Goal: Communication & Community: Participate in discussion

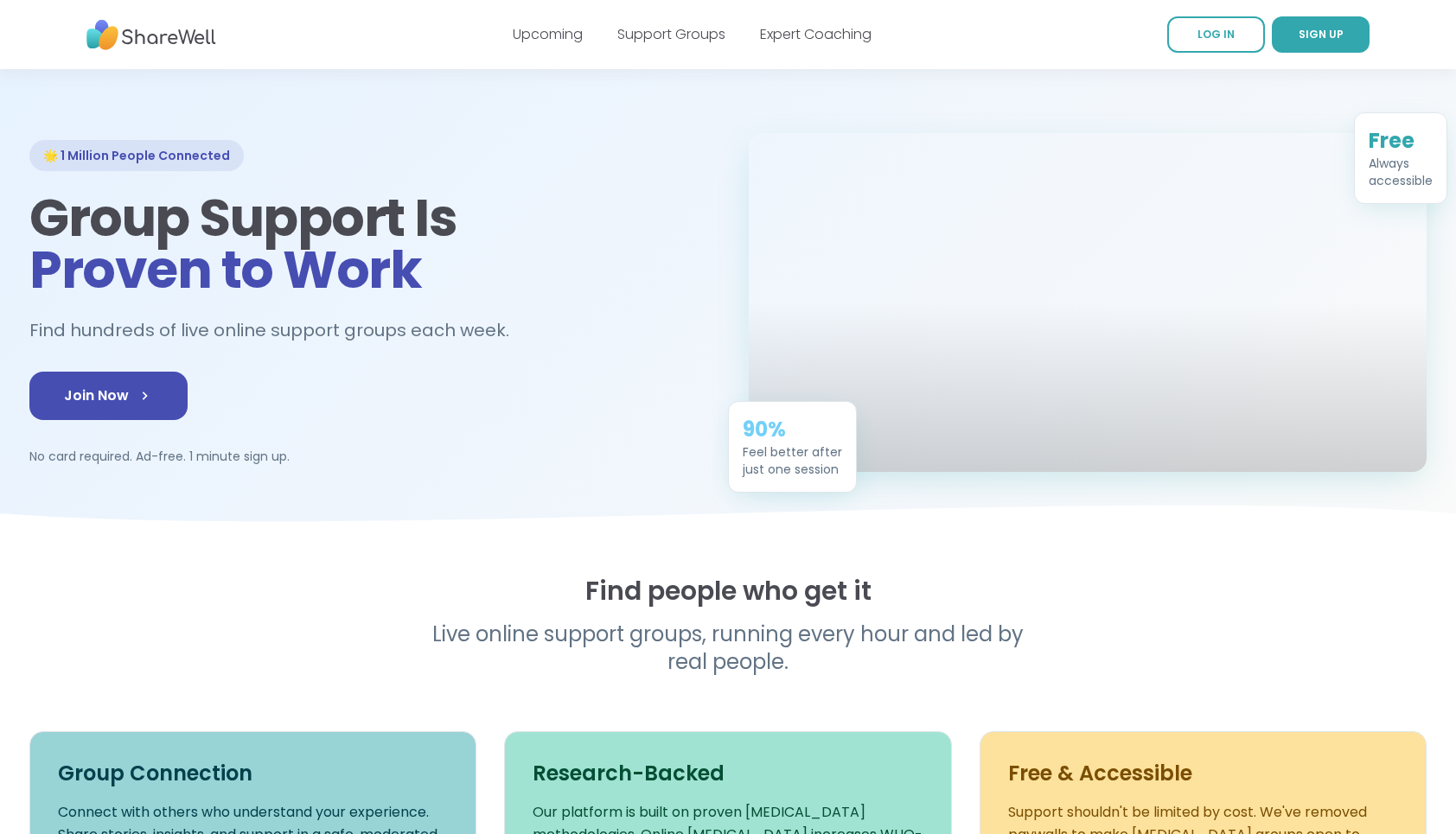
scroll to position [46, 0]
click at [665, 31] on link "Support Groups" at bounding box center [671, 34] width 108 height 19
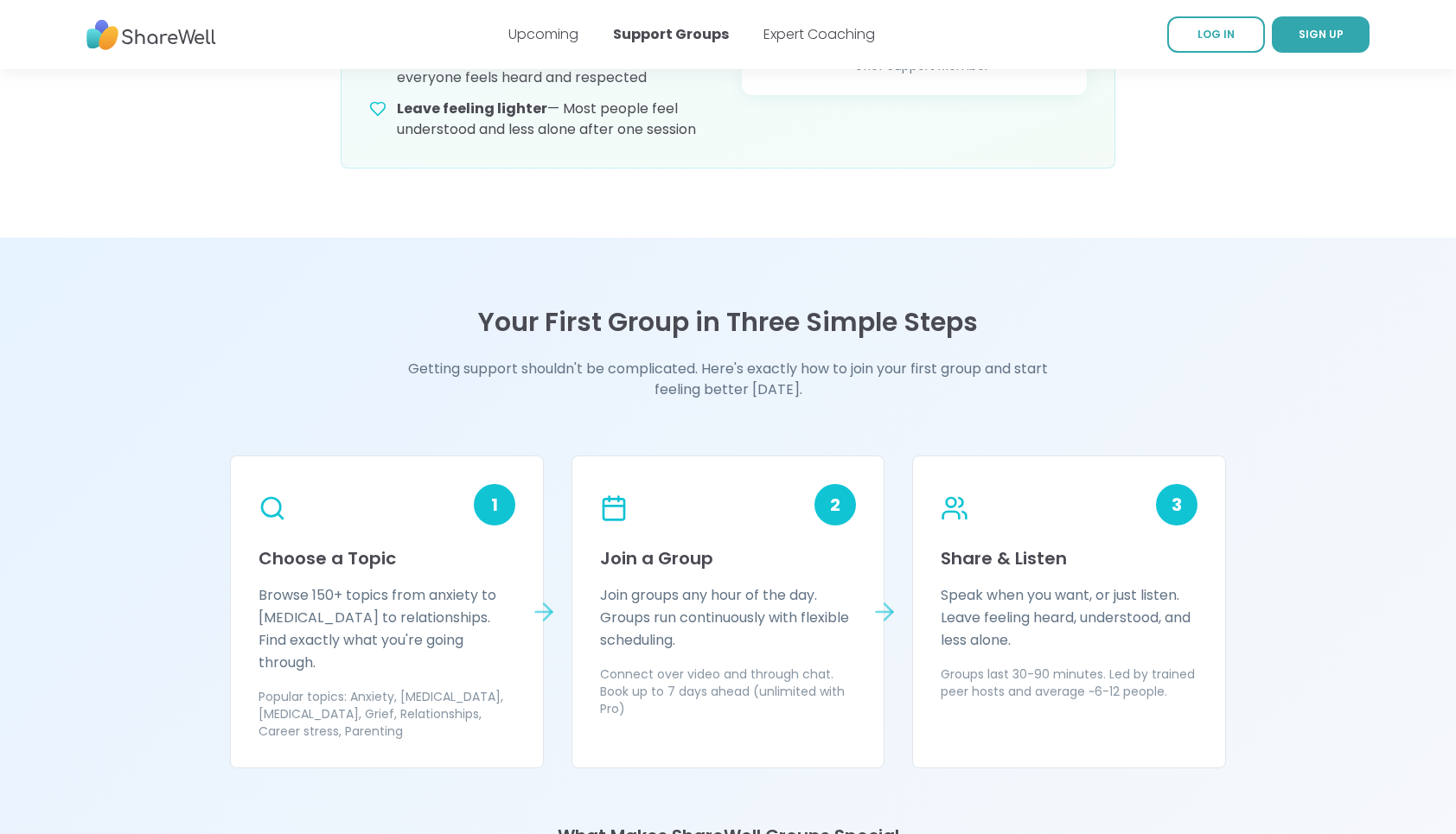
scroll to position [1187, 0]
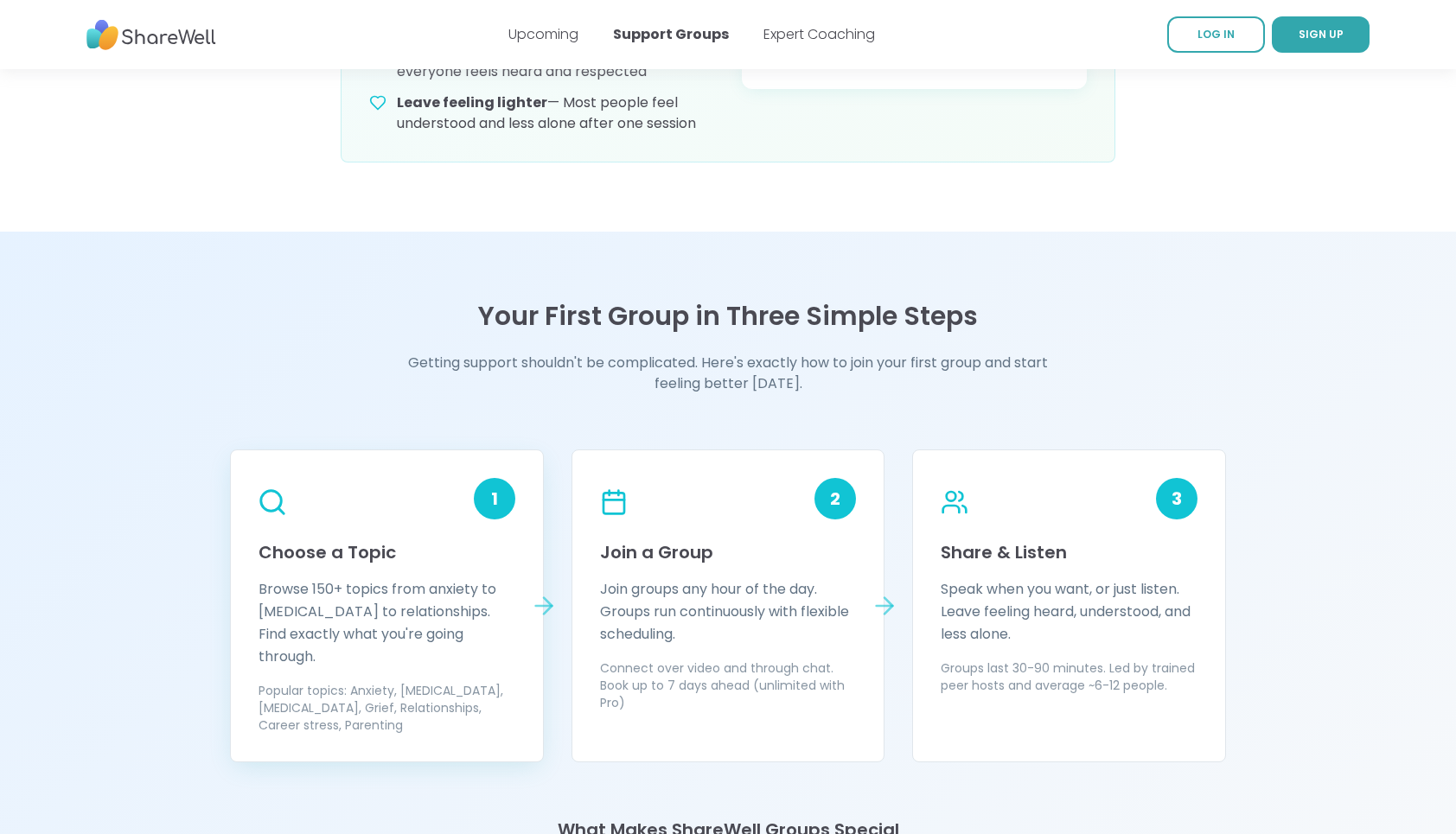
click at [396, 585] on p "Browse 150+ topics from anxiety to ADHD to relationships. Find exactly what you…" at bounding box center [387, 623] width 257 height 90
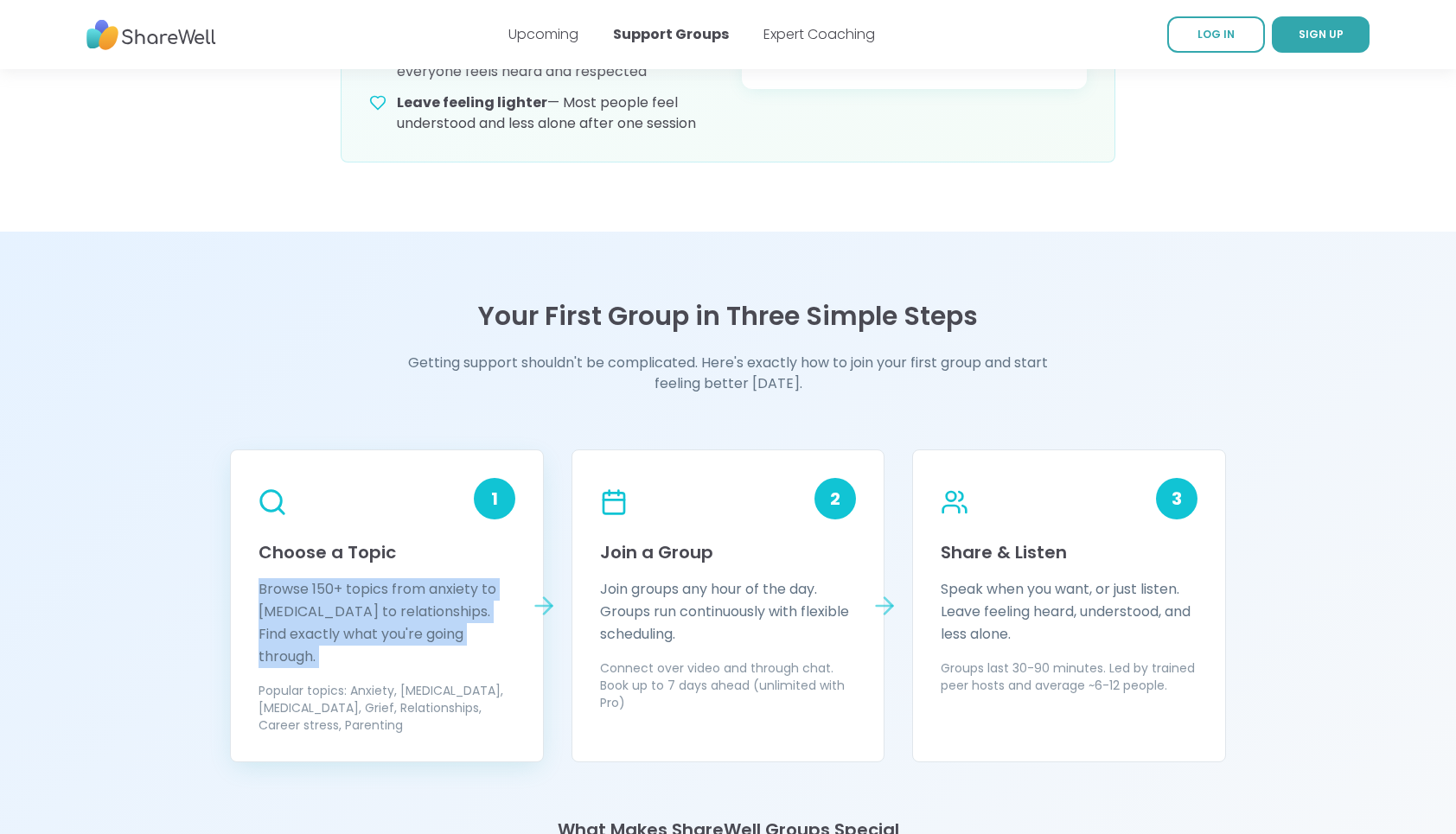
click at [399, 583] on p "Browse 150+ topics from anxiety to ADHD to relationships. Find exactly what you…" at bounding box center [387, 623] width 257 height 90
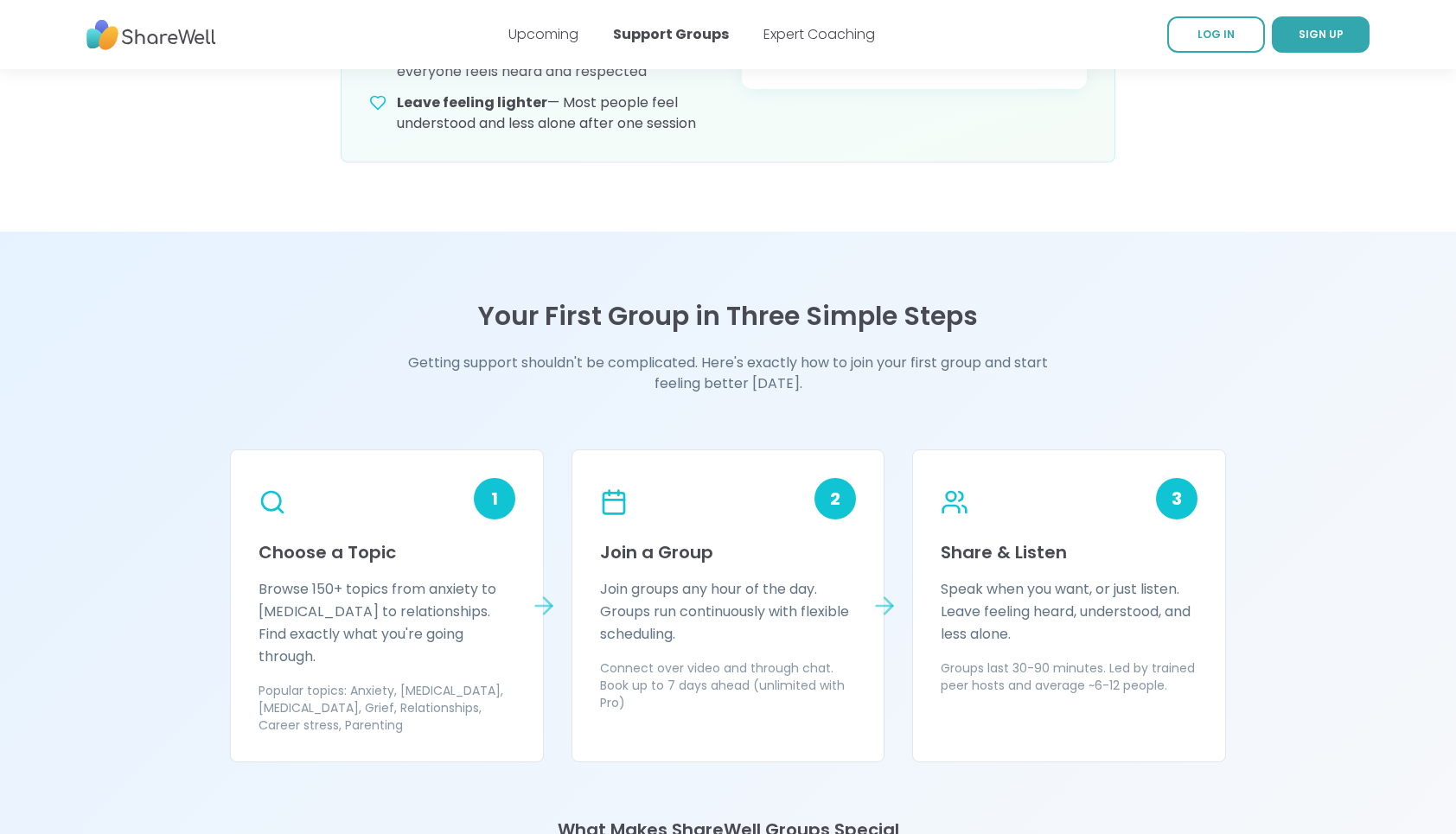
click at [1298, 647] on div "Your First Group in Three Simple Steps Getting support shouldn't be complicated…" at bounding box center [728, 780] width 1453 height 960
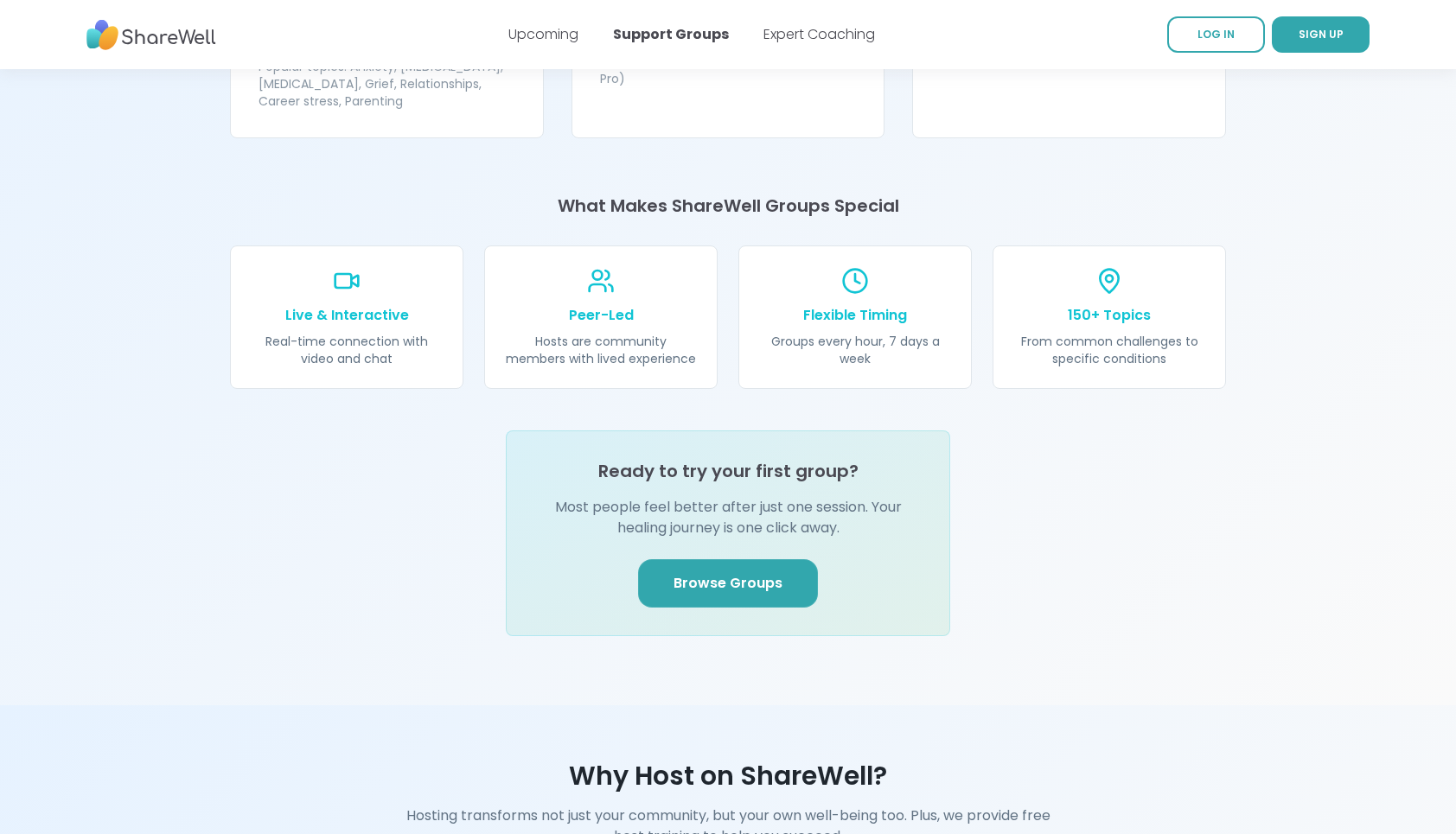
scroll to position [1844, 0]
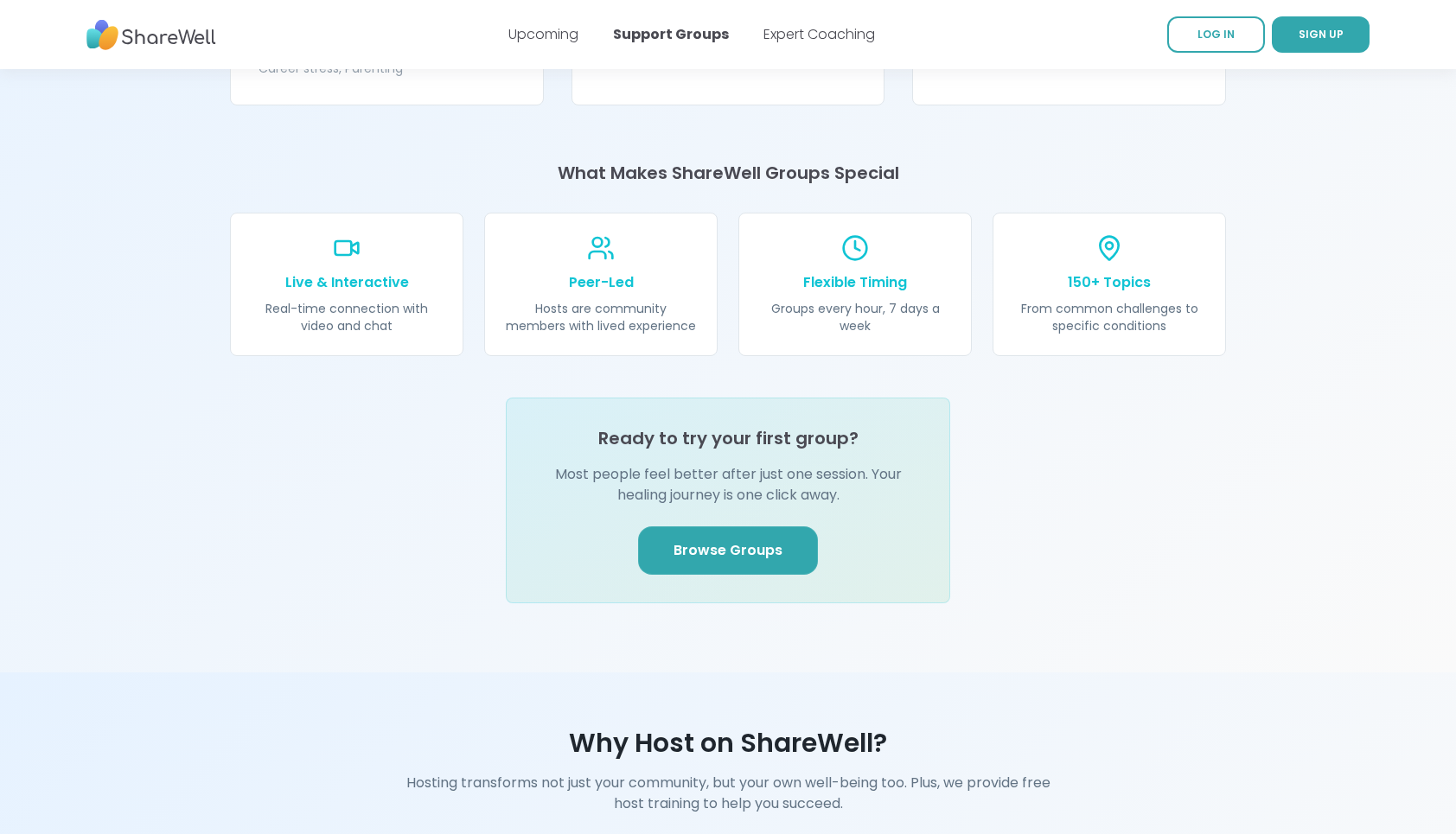
click at [697, 540] on span "Browse Groups" at bounding box center [728, 550] width 109 height 20
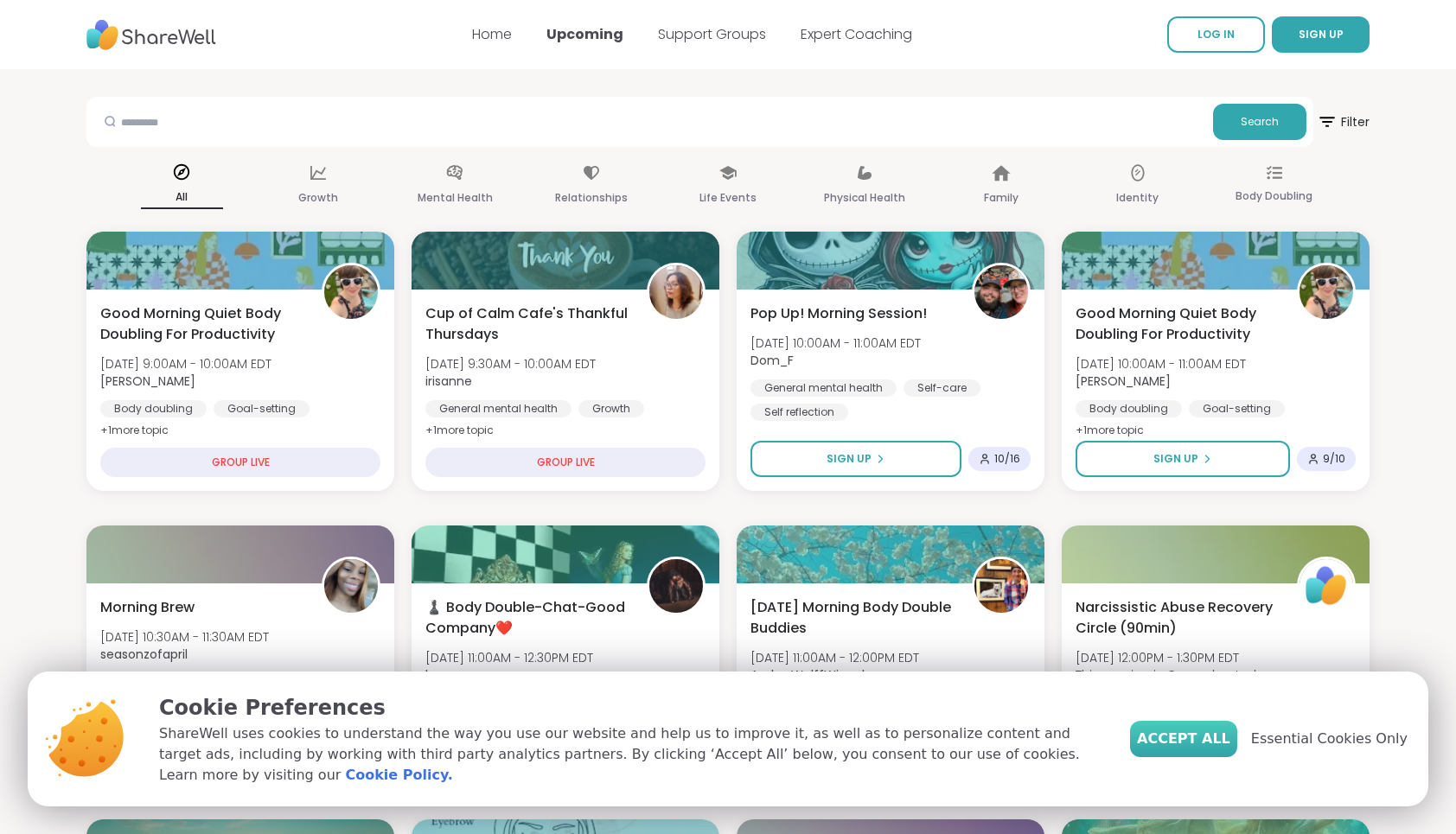
click at [1192, 749] on span "Accept All" at bounding box center [1183, 739] width 93 height 20
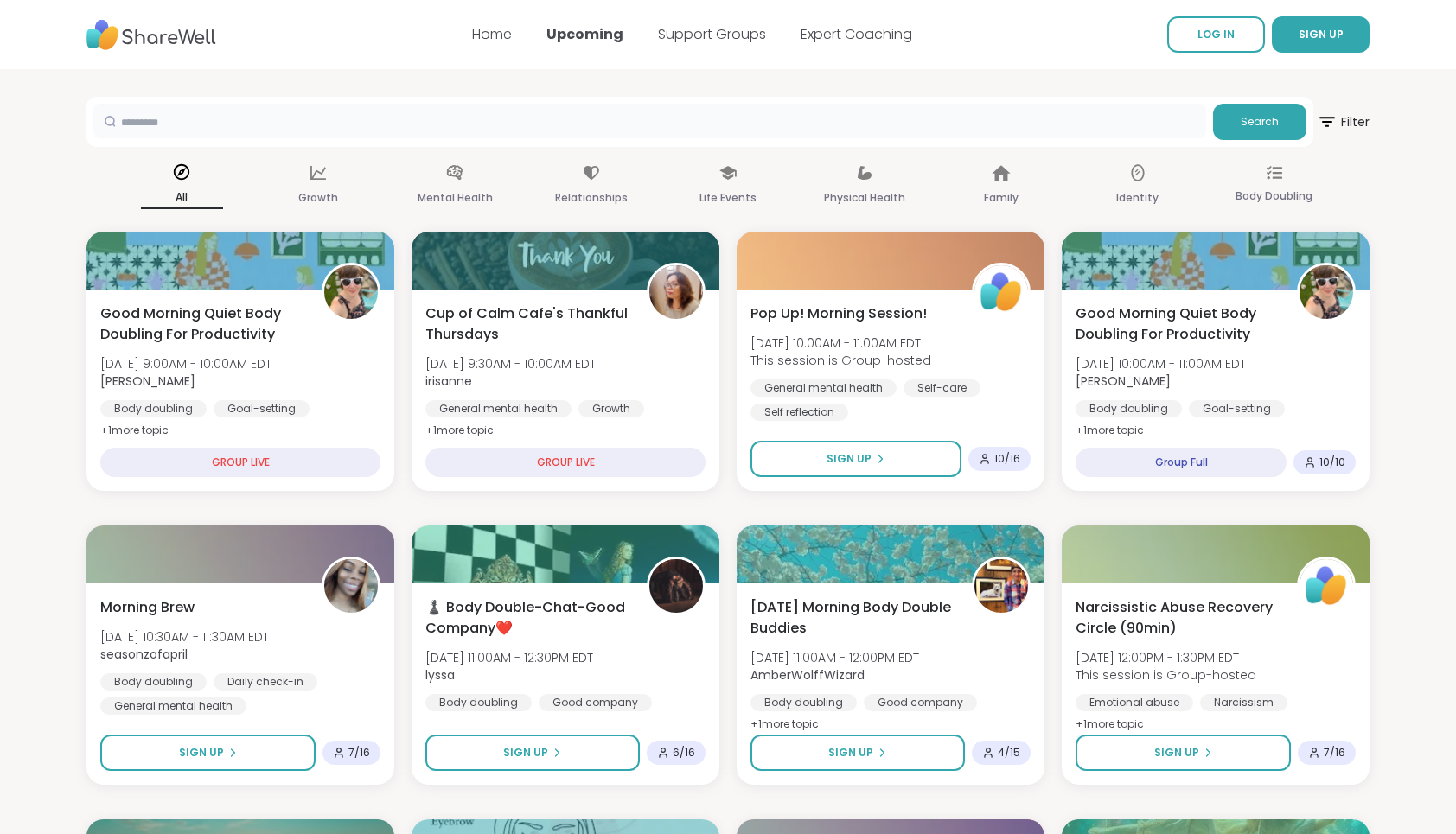
click at [329, 120] on input "text" at bounding box center [649, 122] width 1112 height 35
type input "********"
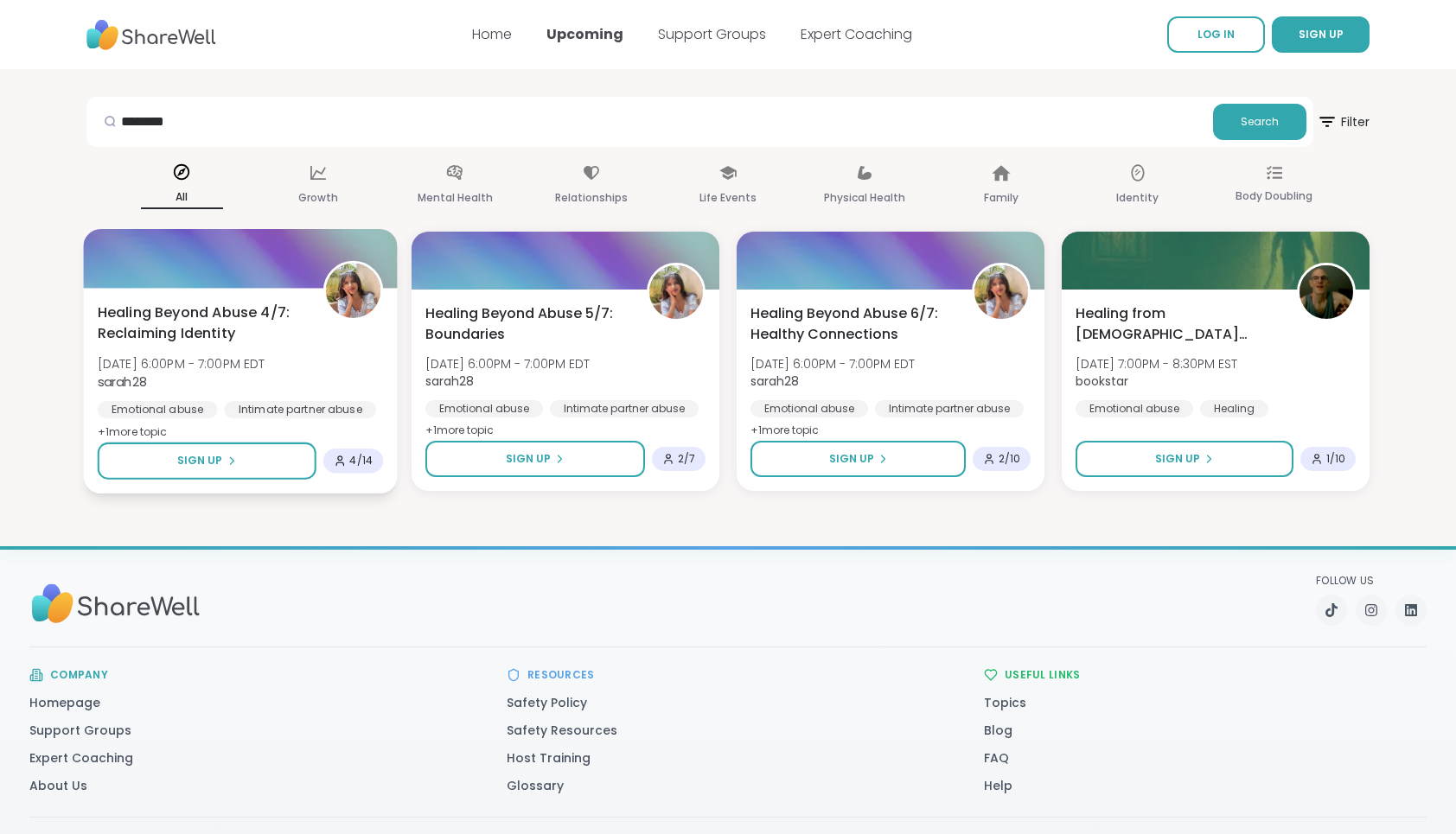
click at [135, 316] on span "Healing Beyond Abuse 4/7: Reclaiming Identity" at bounding box center [200, 324] width 206 height 43
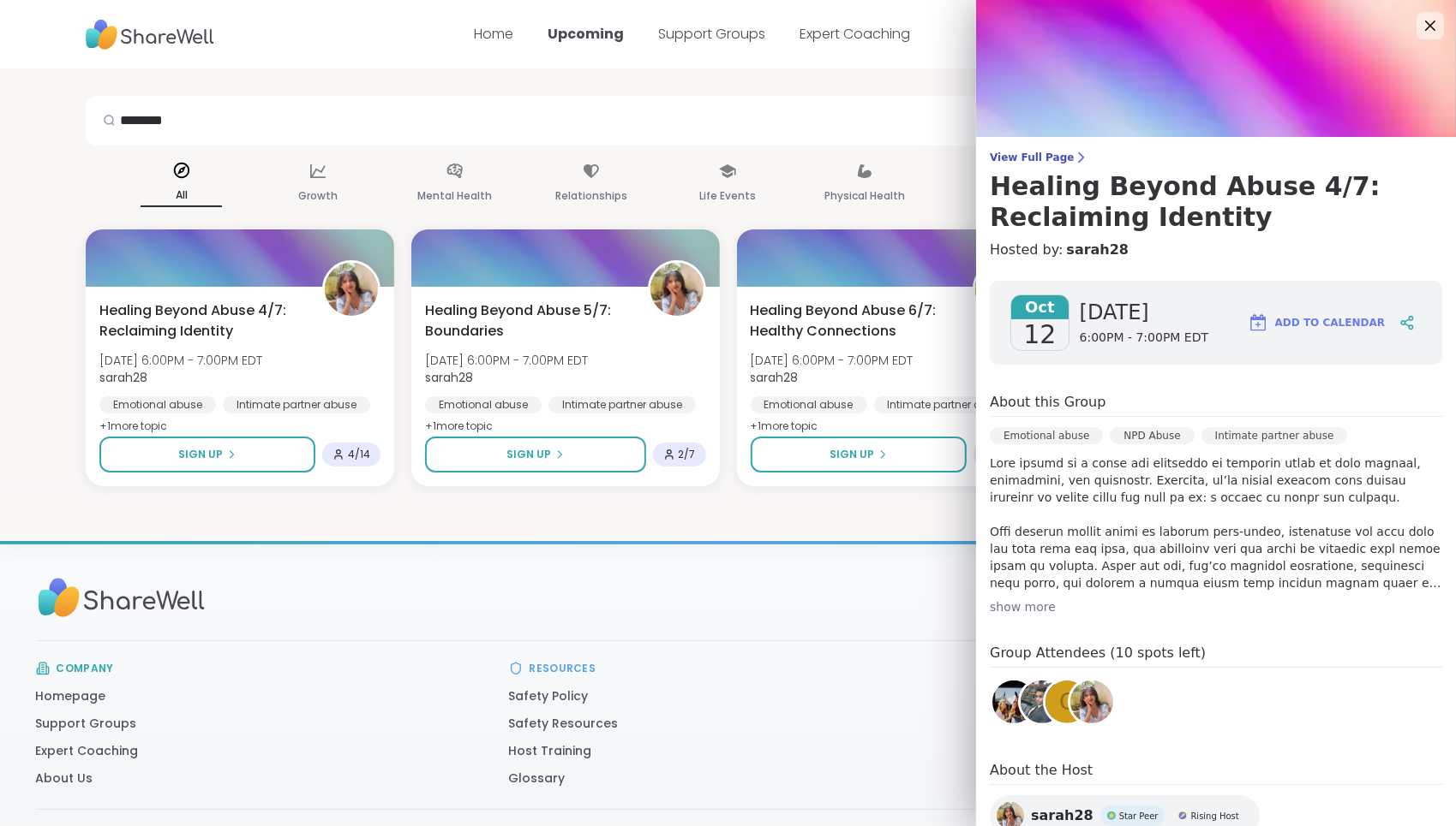
click at [1373, 599] on div "show more" at bounding box center [1215, 607] width 452 height 17
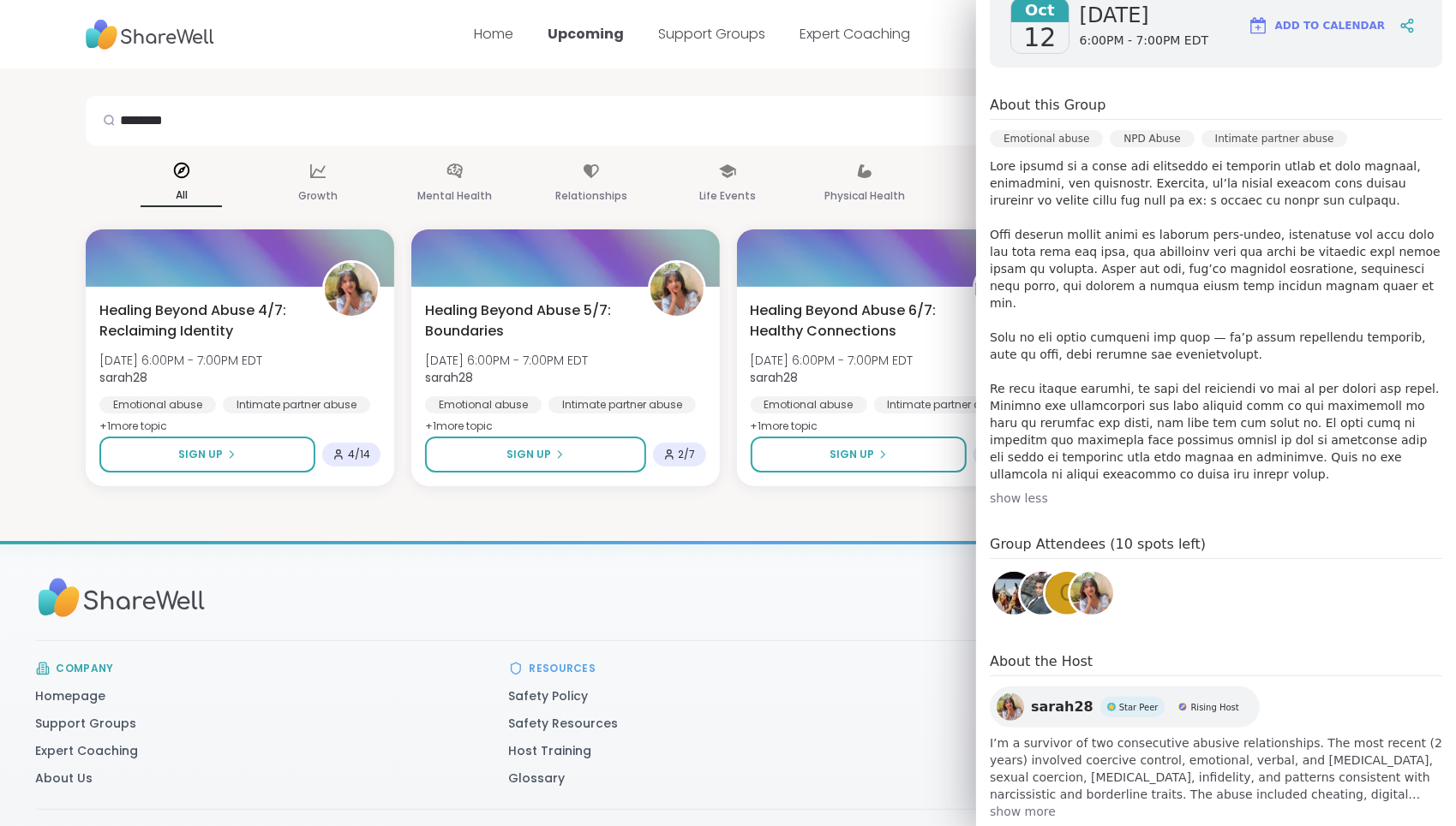
scroll to position [308, 0]
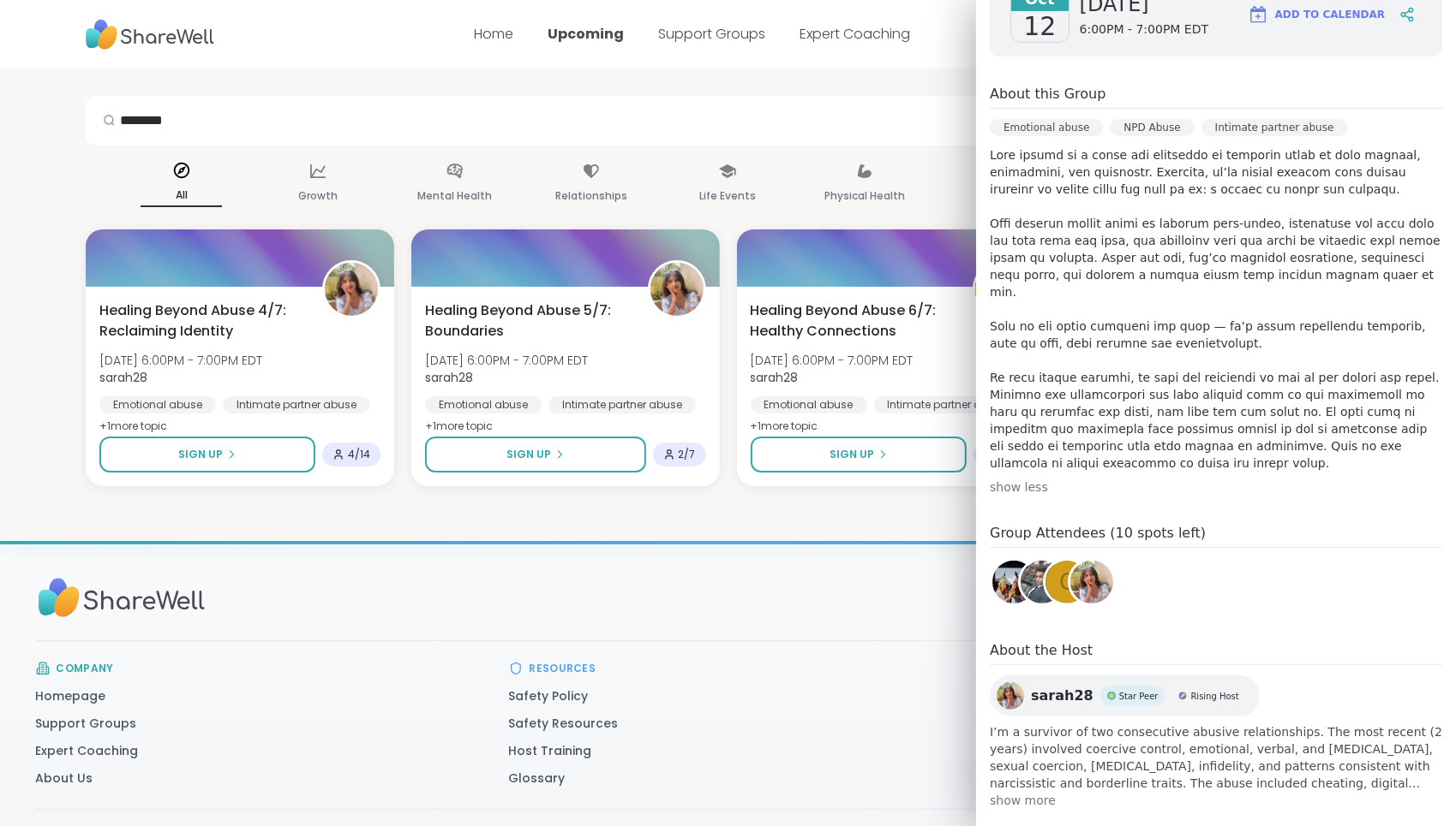
click at [1003, 792] on span "show more" at bounding box center [1215, 801] width 452 height 17
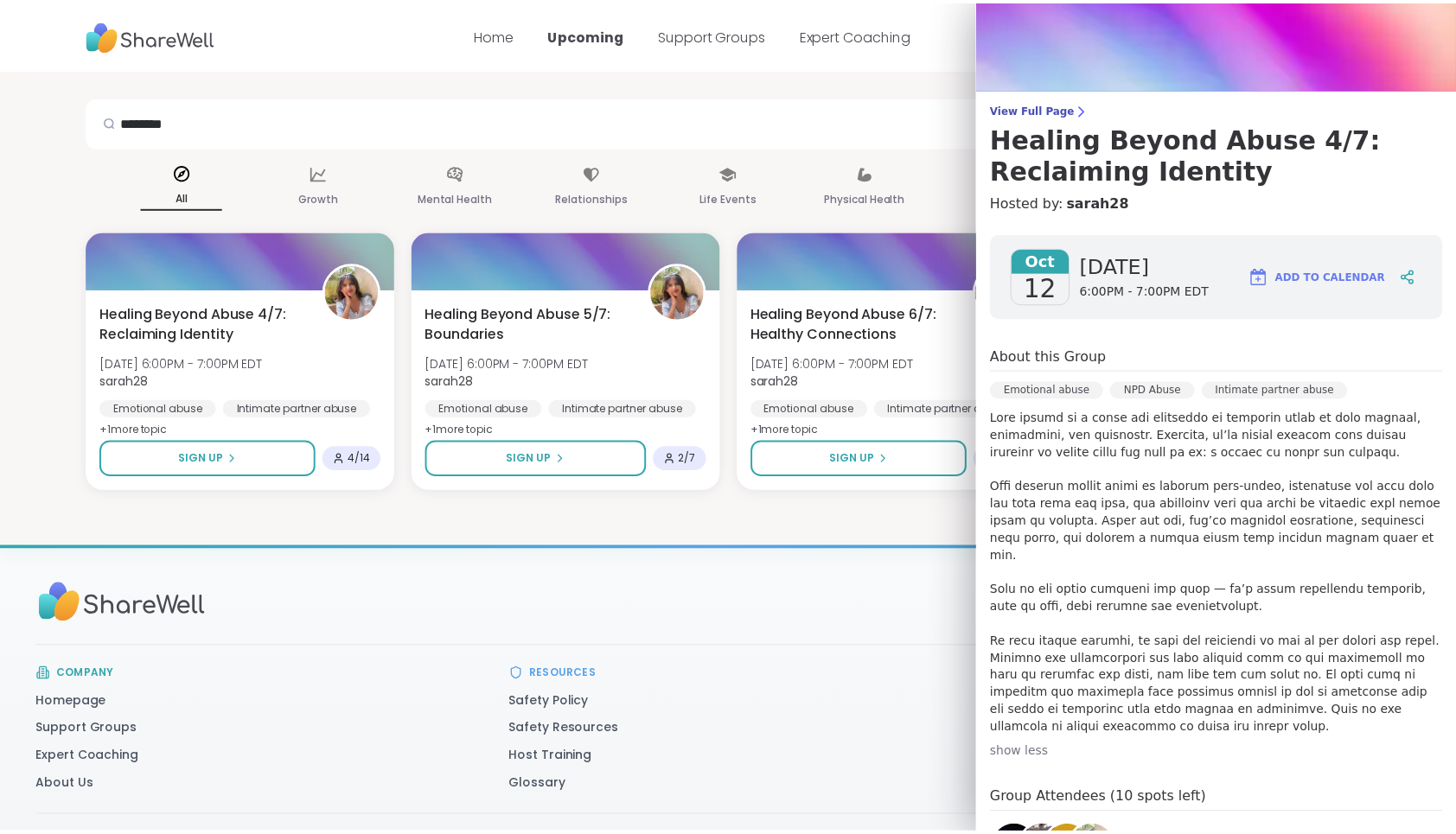
scroll to position [0, 0]
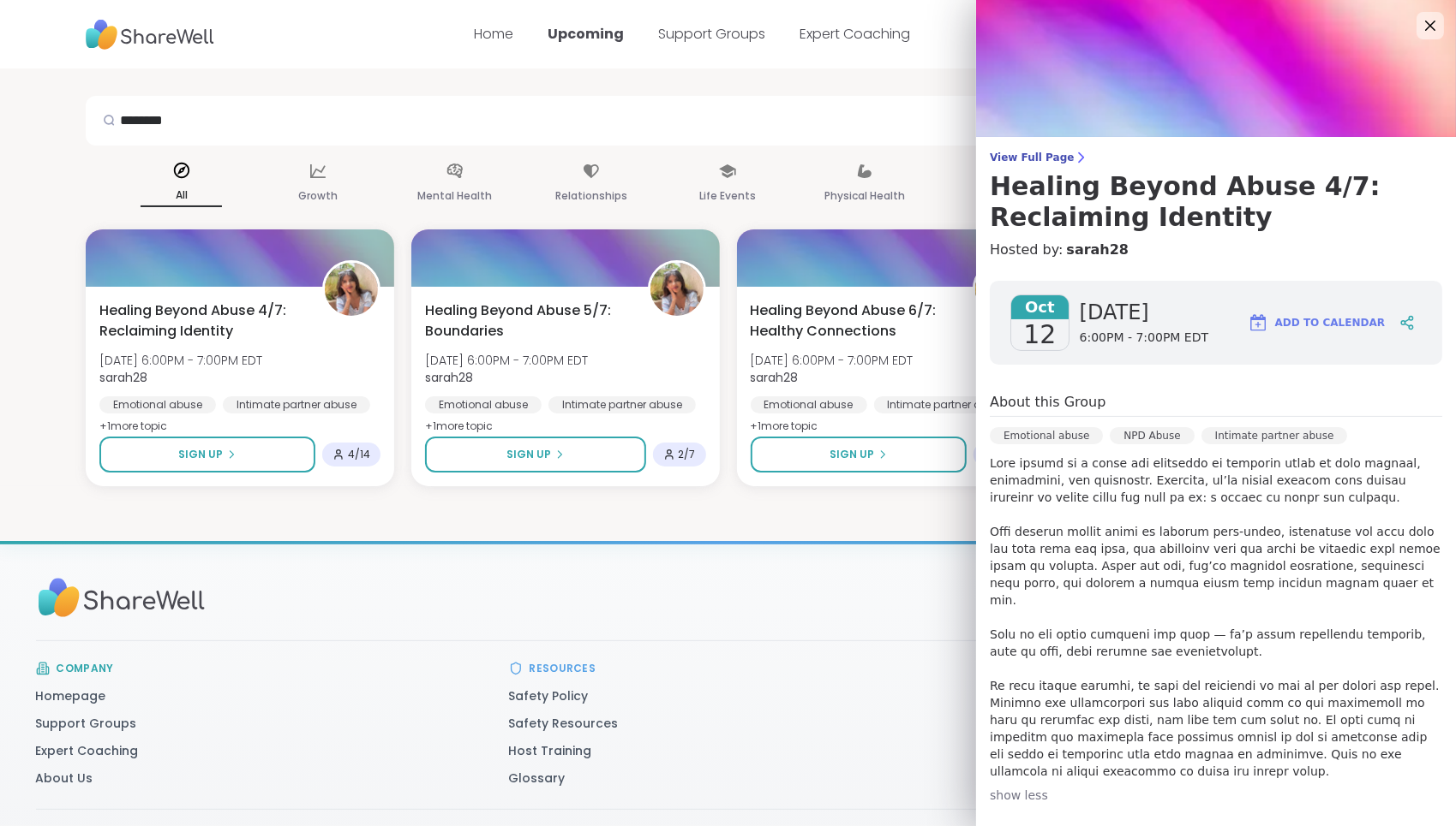
click at [924, 504] on div "Support Sign Up Log In Home Upcoming Support Groups Expert Coaching LOG IN SIGN…" at bounding box center [728, 464] width 1456 height 927
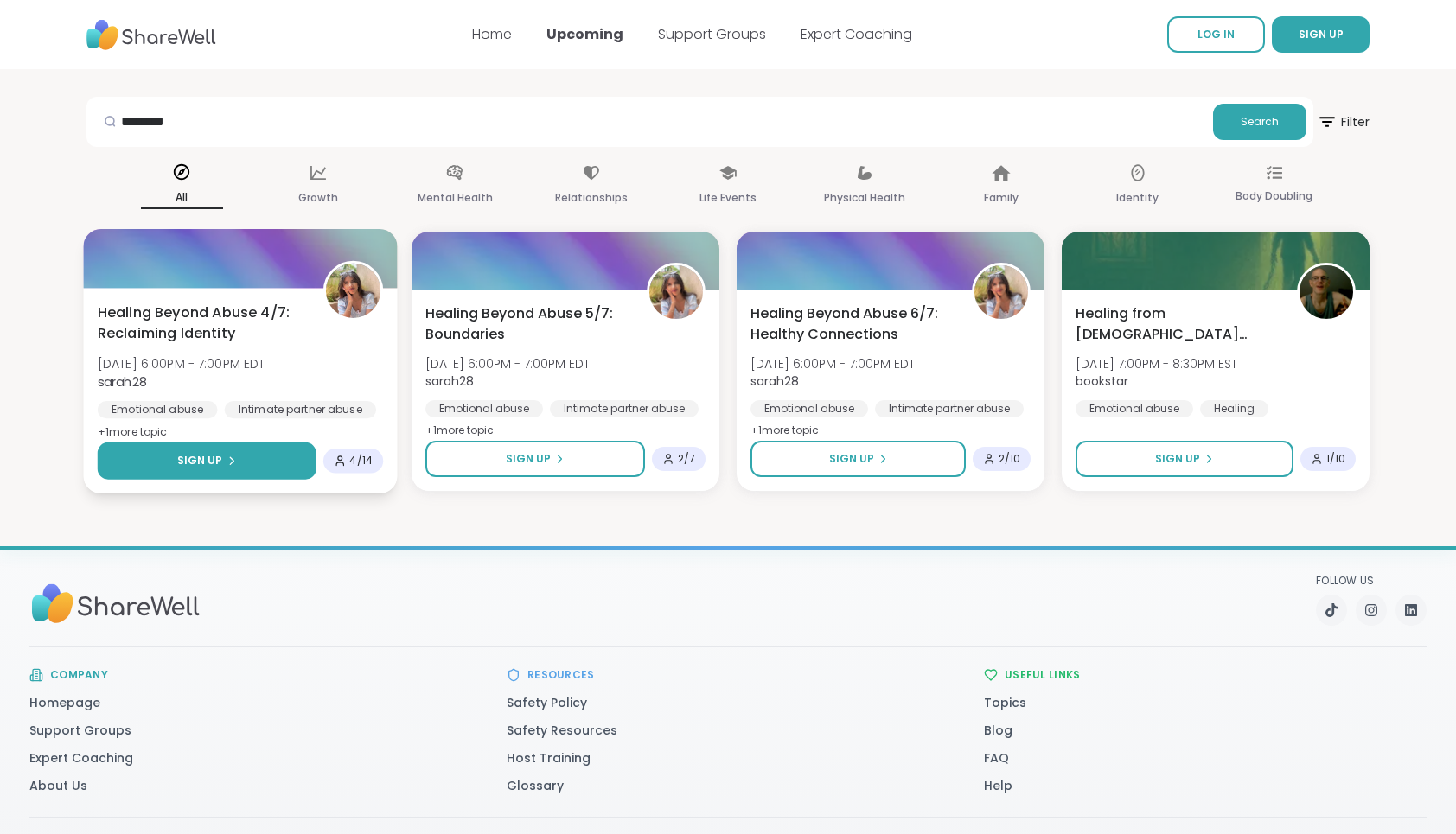
click at [200, 449] on button "Sign Up" at bounding box center [206, 461] width 219 height 37
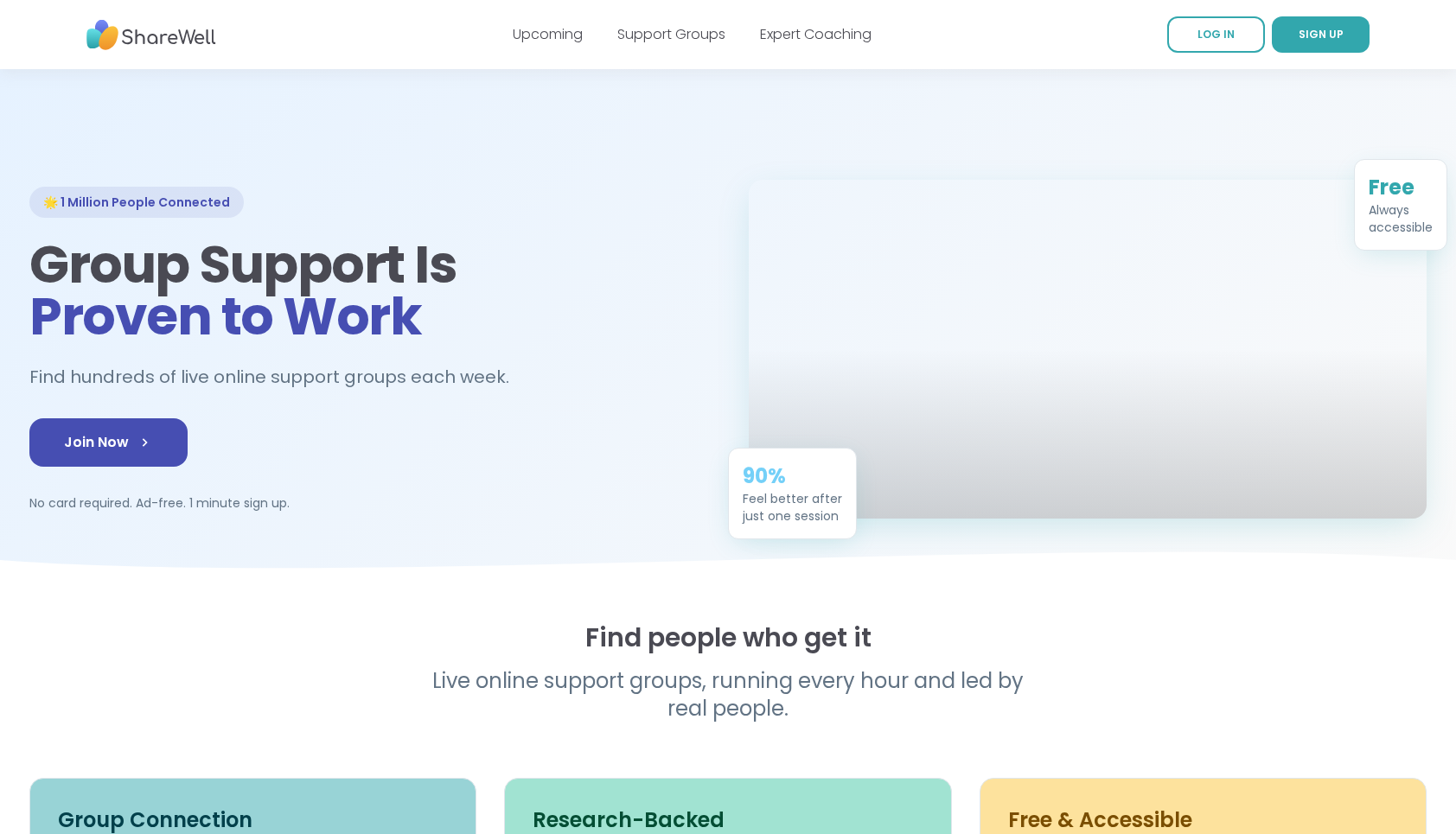
click at [366, 707] on div "Find people who get it Live online support groups, running every hour and led b…" at bounding box center [728, 672] width 1398 height 100
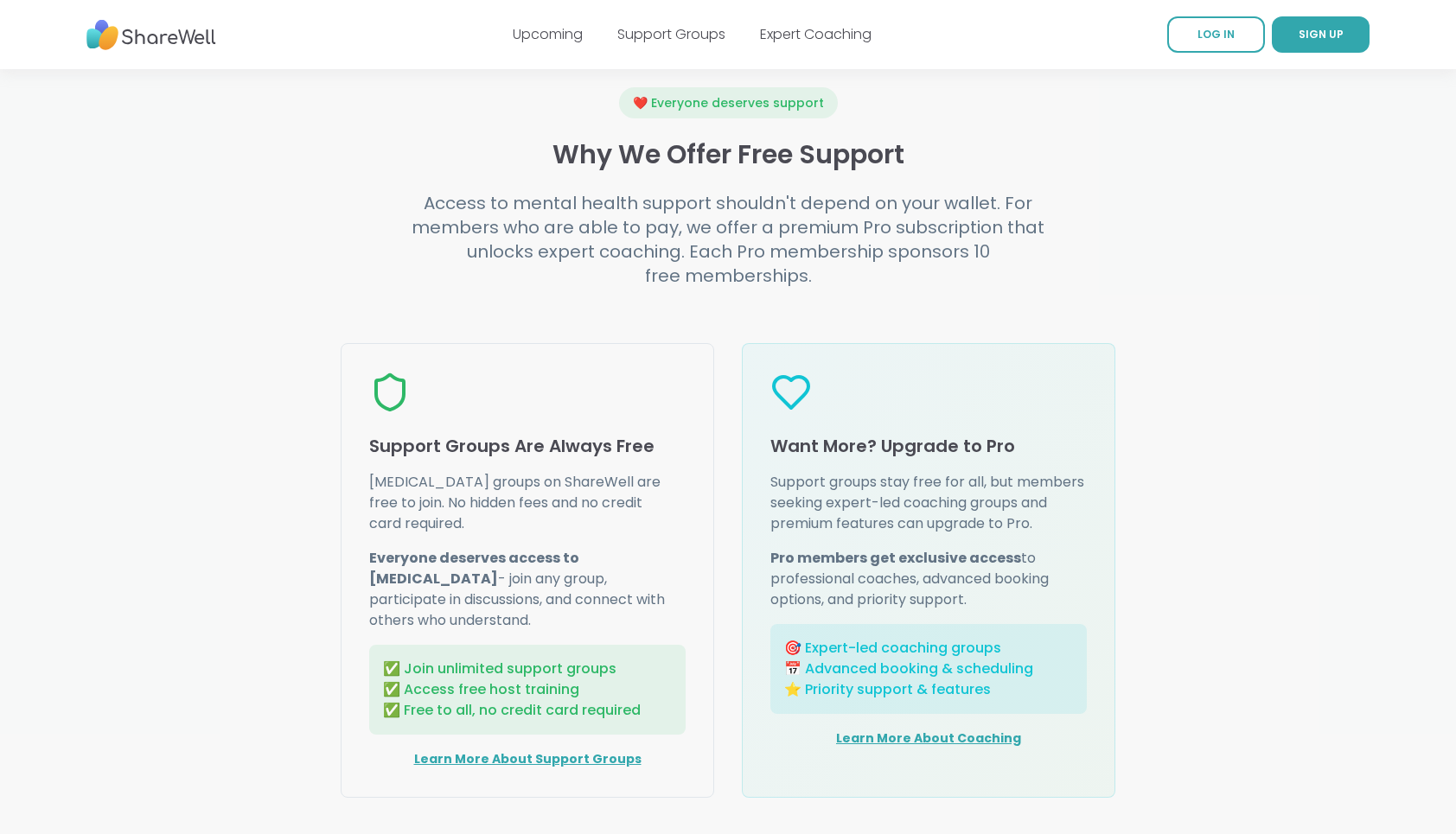
scroll to position [1937, 0]
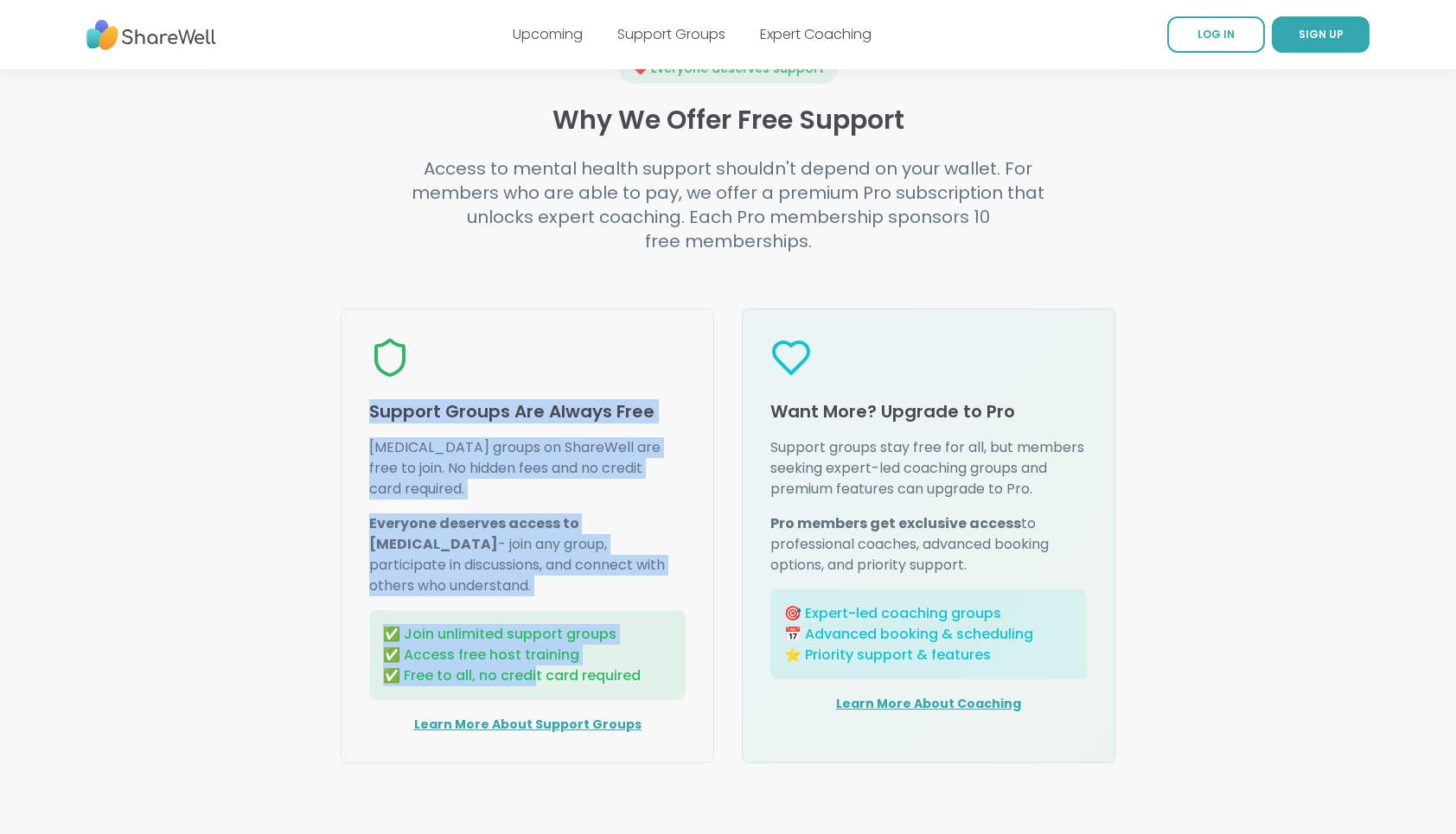
drag, startPoint x: 368, startPoint y: 446, endPoint x: 537, endPoint y: 694, distance: 300.1
click at [537, 694] on div "Support Groups Are Always Free Peer support groups on ShareWell are free to joi…" at bounding box center [528, 535] width 374 height 454
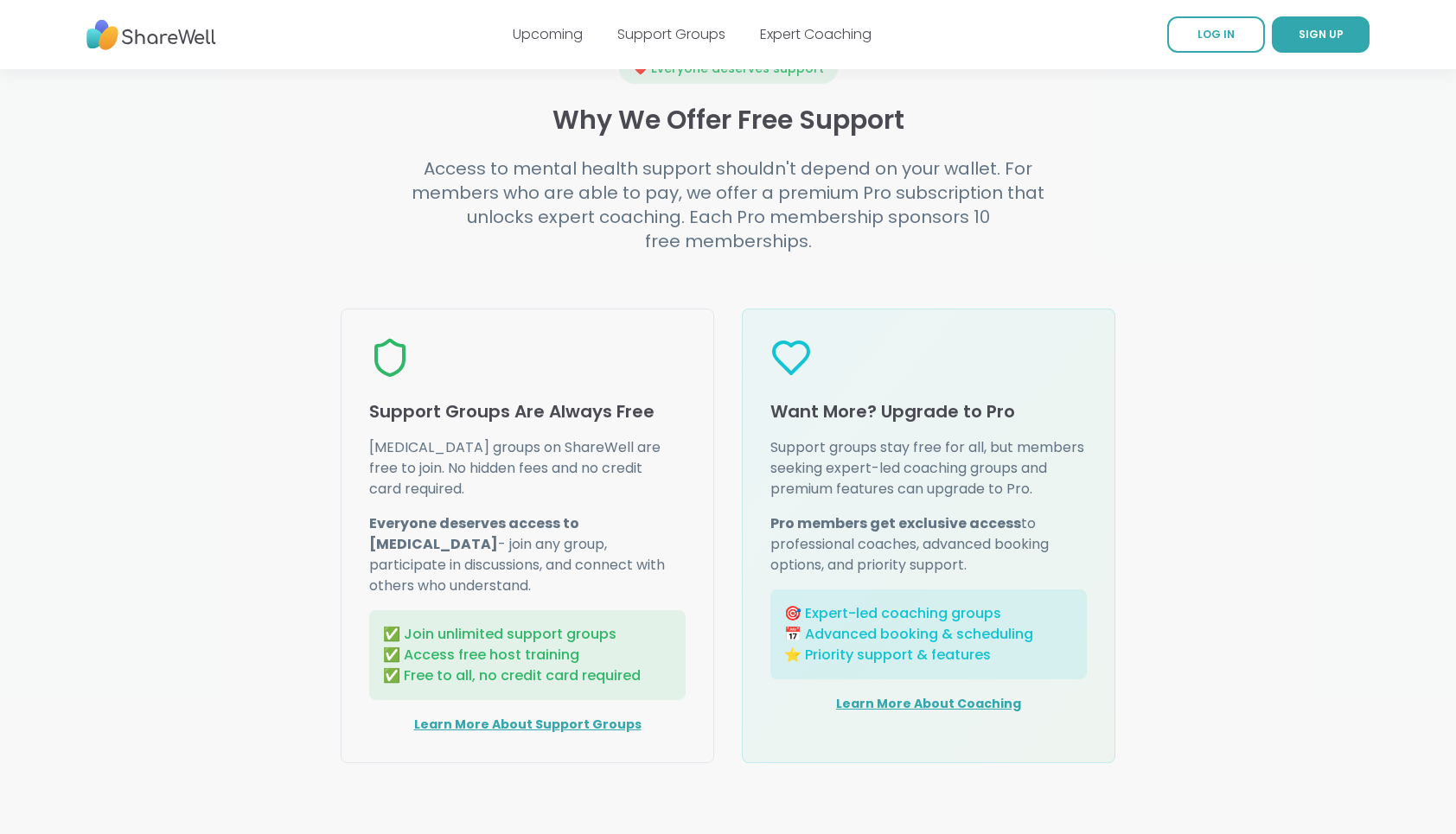
click at [817, 492] on p "Support groups stay free for all, but members seeking expert-led coaching group…" at bounding box center [928, 469] width 316 height 62
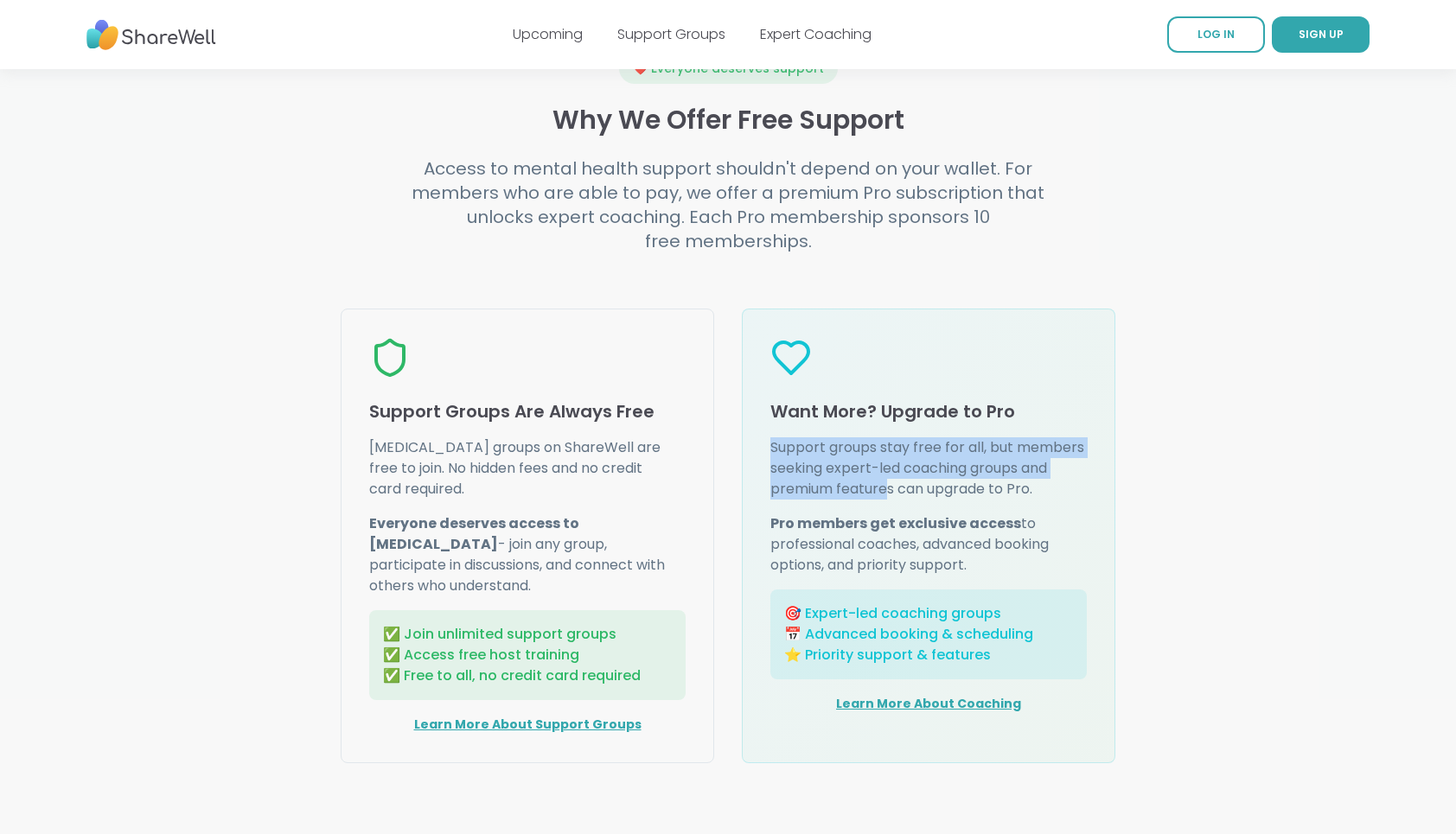
drag, startPoint x: 764, startPoint y: 485, endPoint x: 890, endPoint y: 519, distance: 130.5
click at [890, 519] on div "Want More? Upgrade to Pro Support groups stay free for all, but members seeking…" at bounding box center [928, 535] width 374 height 454
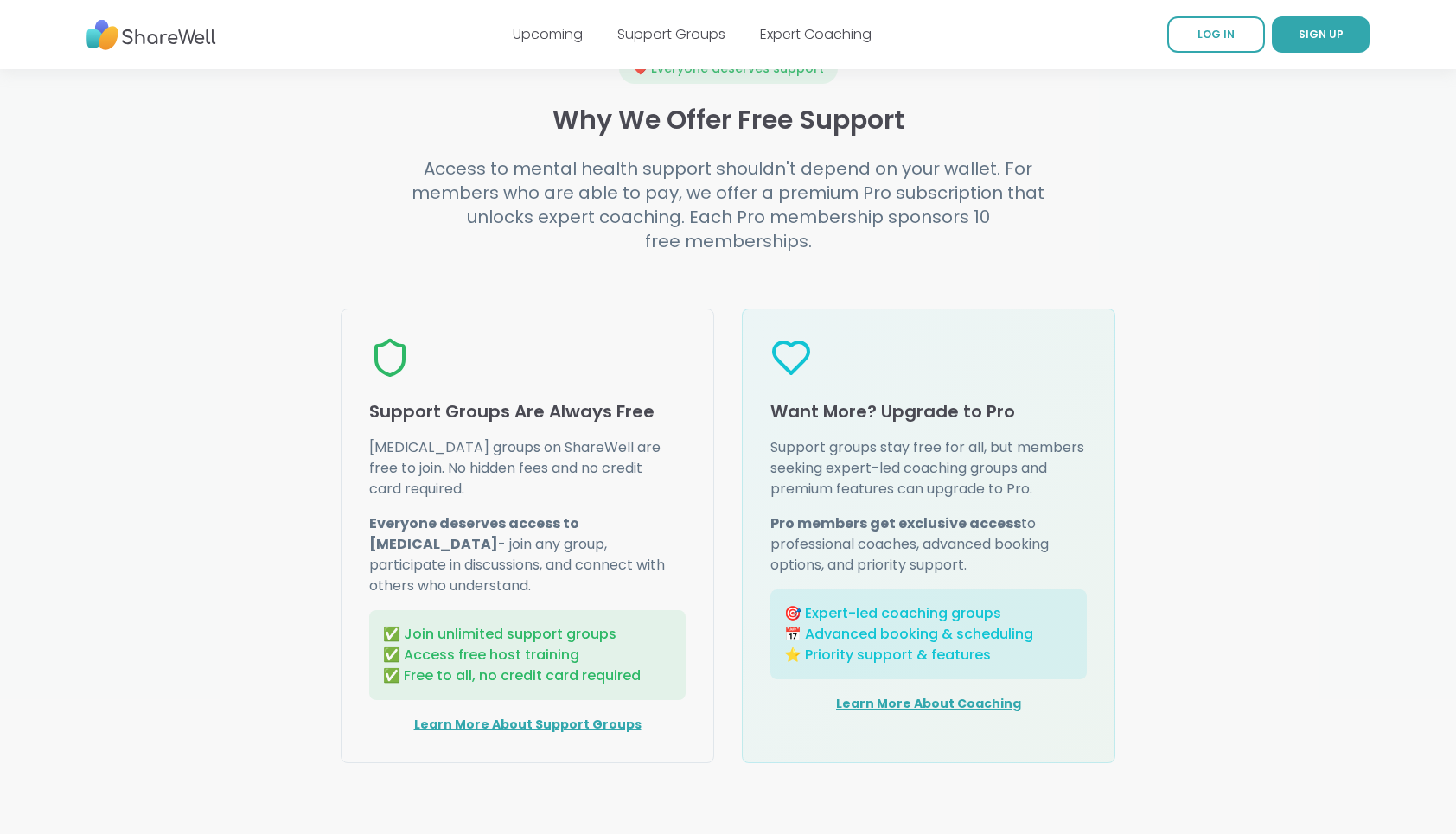
click at [307, 523] on div "❤️ Everyone deserves support Why We Offer Free Support Access to mental health …" at bounding box center [728, 408] width 1453 height 710
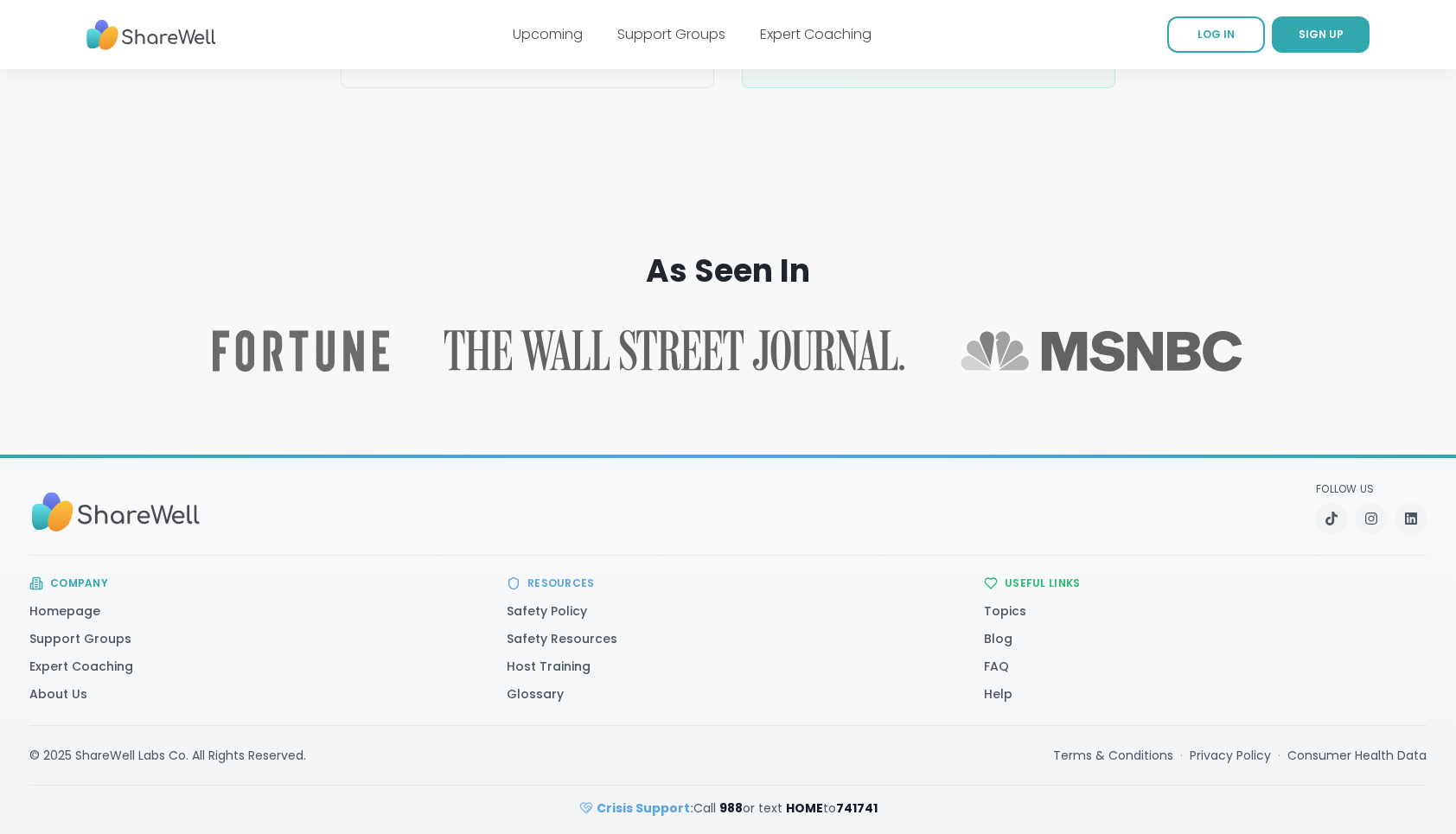
scroll to position [2639, 0]
